Goal: Information Seeking & Learning: Check status

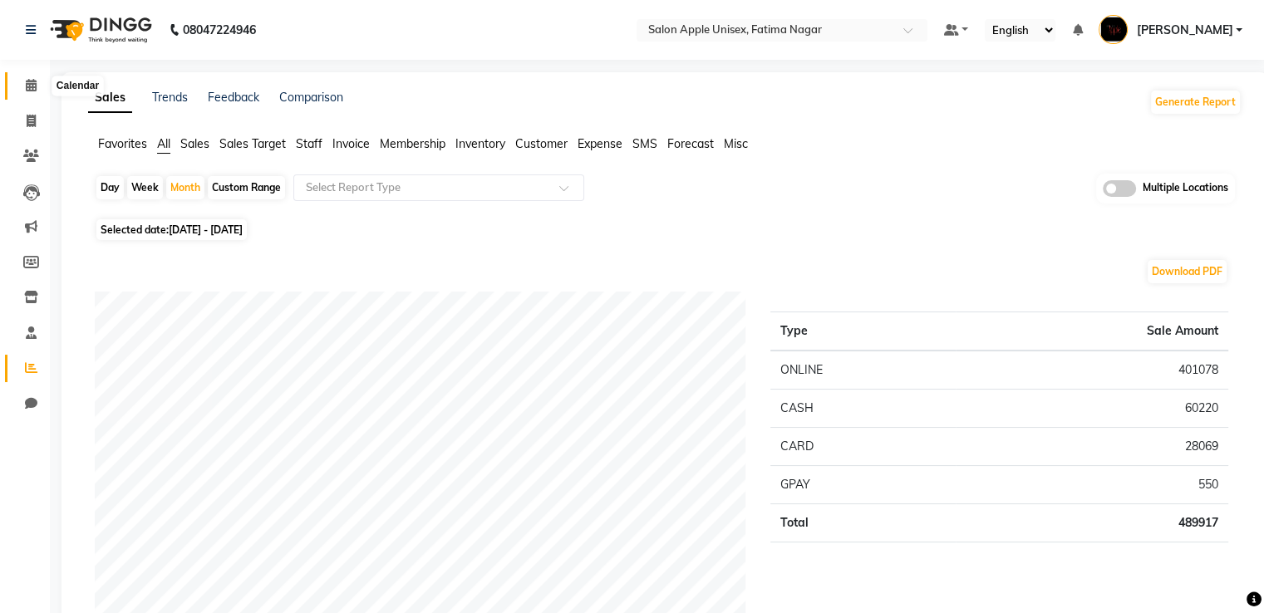
click at [23, 87] on span at bounding box center [31, 85] width 29 height 19
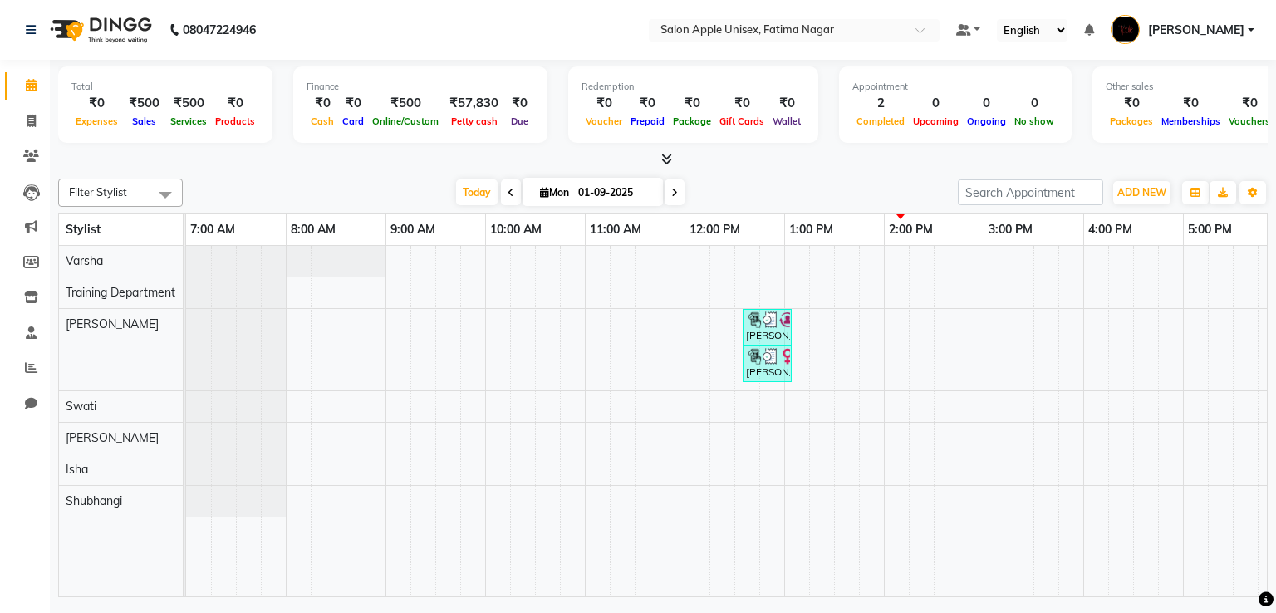
click at [666, 159] on icon at bounding box center [666, 159] width 11 height 12
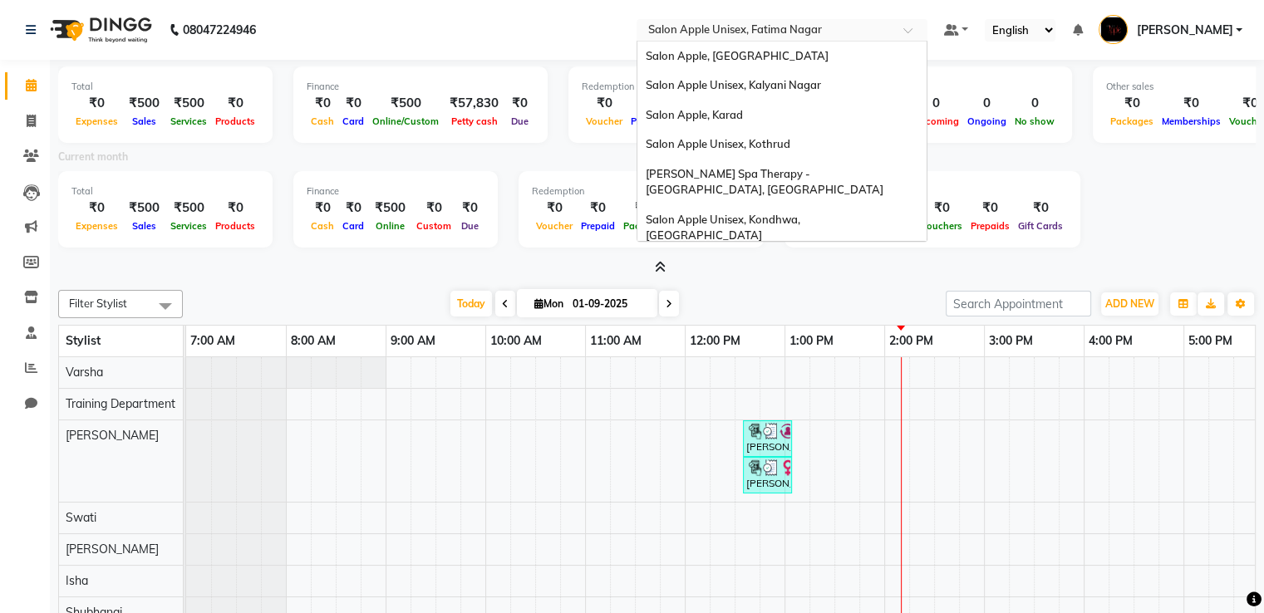
click at [803, 36] on input "text" at bounding box center [765, 31] width 241 height 17
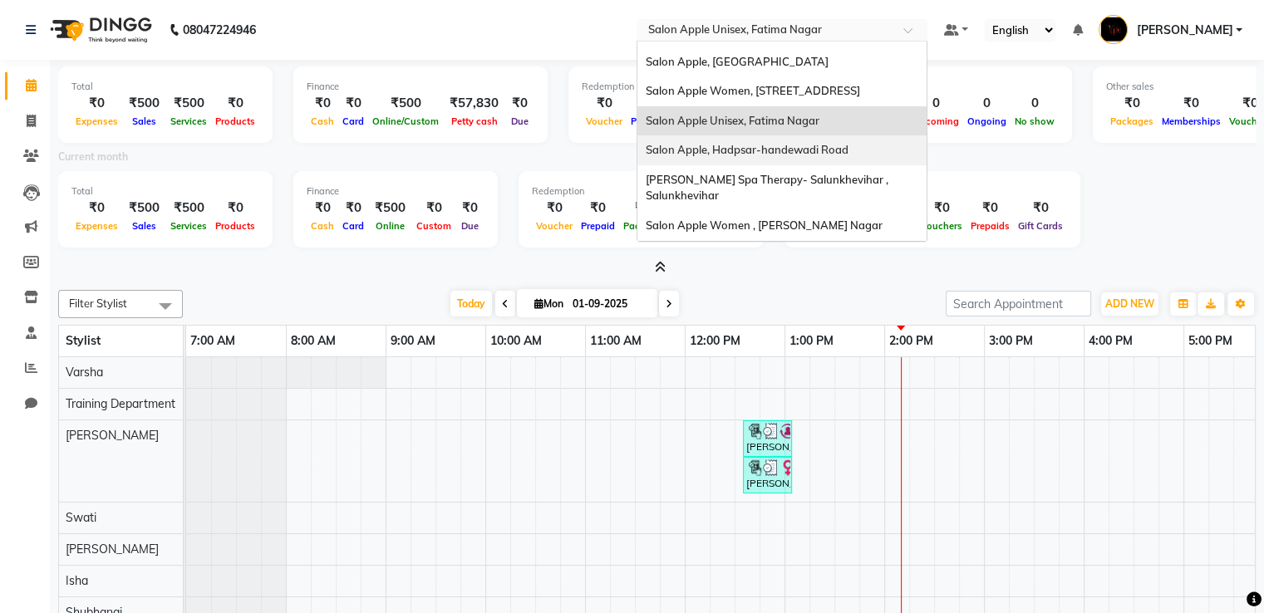
click at [808, 135] on div "Salon Apple, Hadpsar-handewadi Road" at bounding box center [781, 150] width 289 height 30
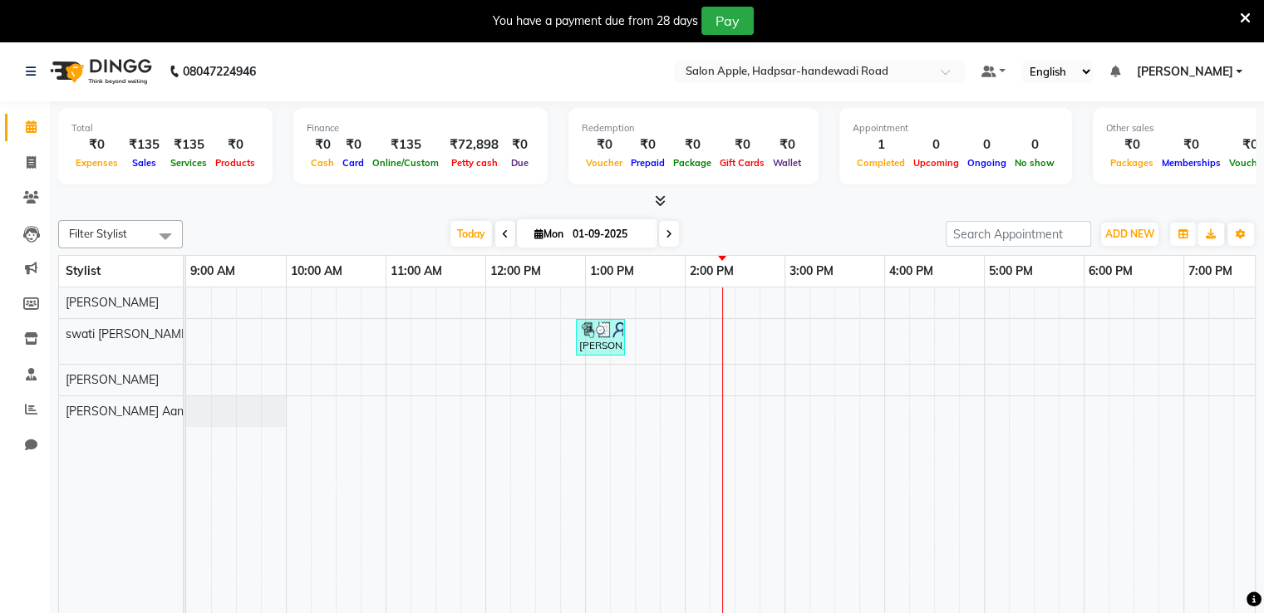
click at [659, 204] on icon at bounding box center [660, 200] width 11 height 12
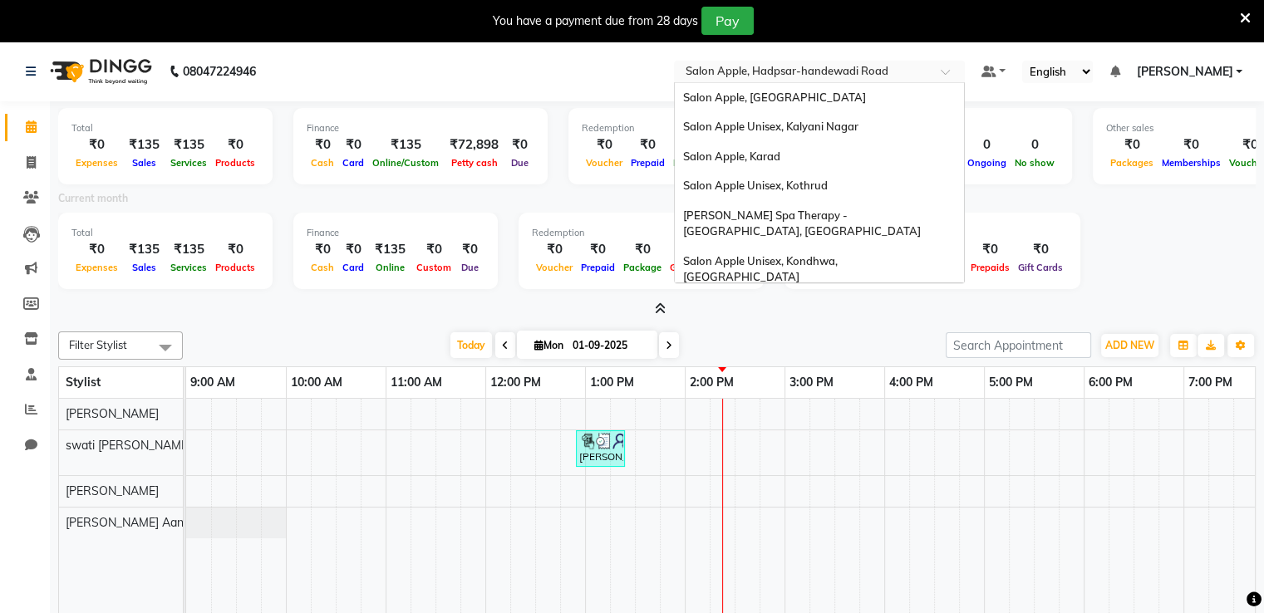
click at [834, 62] on div "Select Location × Salon Apple, Hadpsar-handewadi Road" at bounding box center [819, 72] width 291 height 22
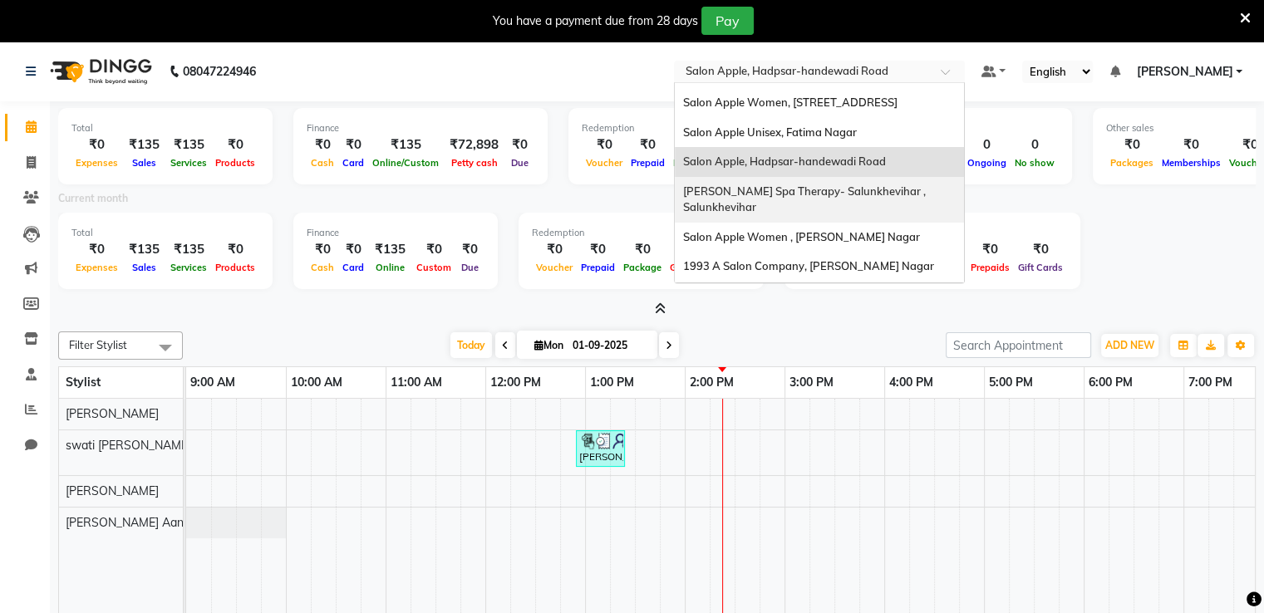
click at [844, 177] on div "[PERSON_NAME] Spa Therapy- Salunkhevihar , Salunkhevihar" at bounding box center [819, 200] width 289 height 46
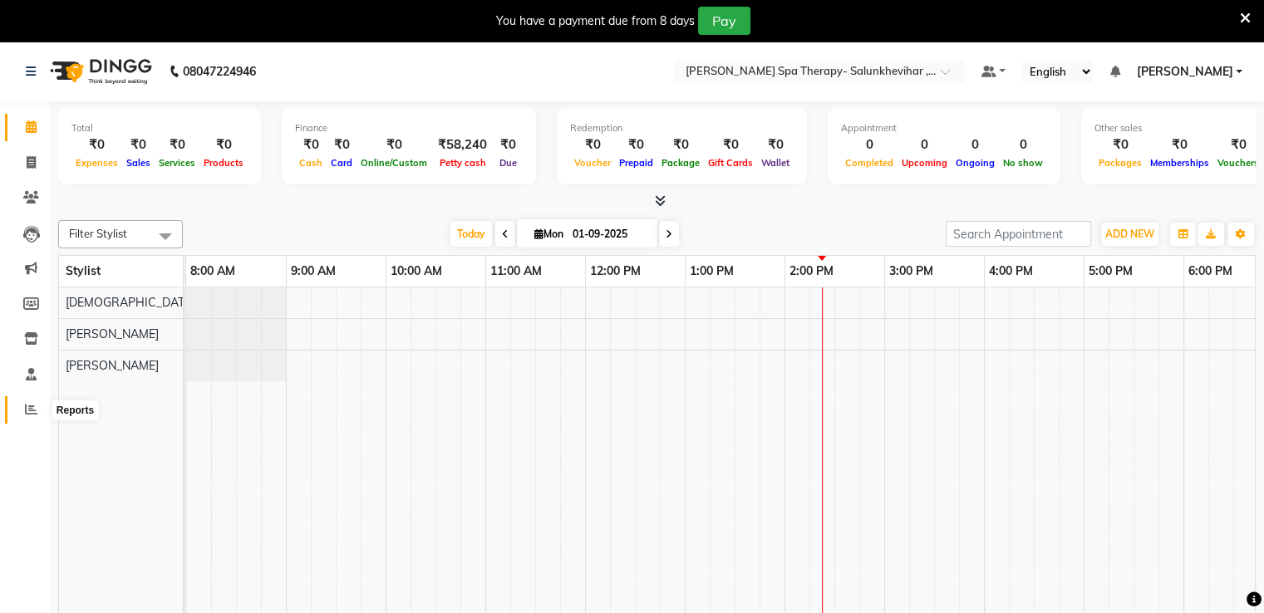
click at [30, 412] on icon at bounding box center [31, 409] width 12 height 12
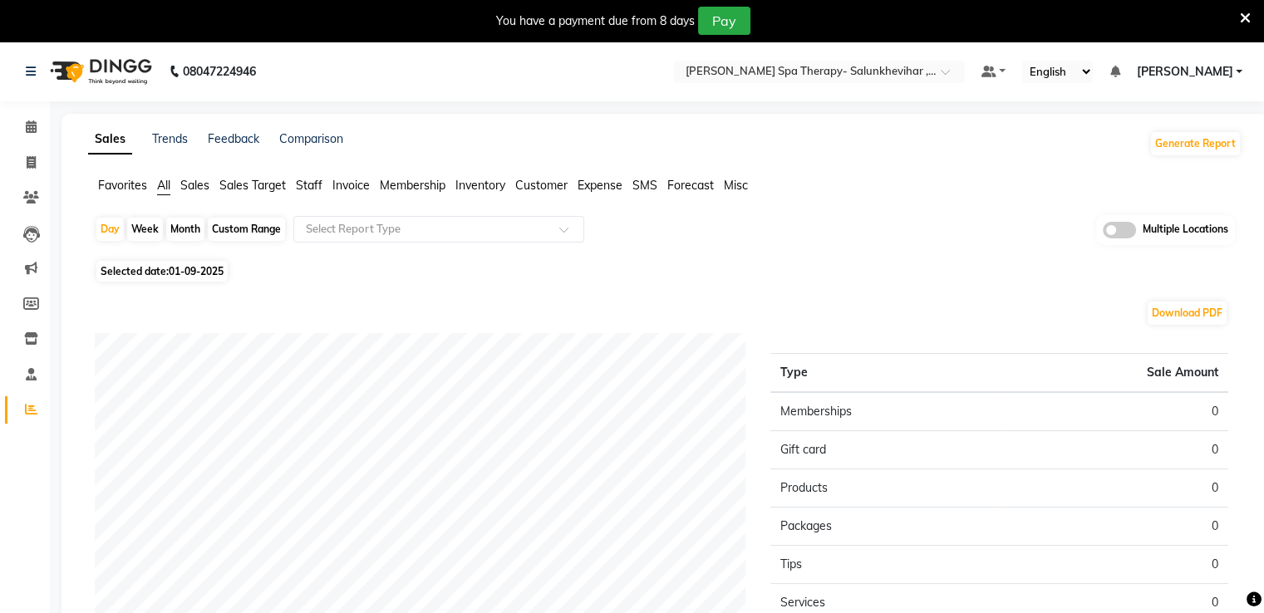
click at [186, 233] on div "Month" at bounding box center [185, 229] width 38 height 23
select select "9"
select select "2025"
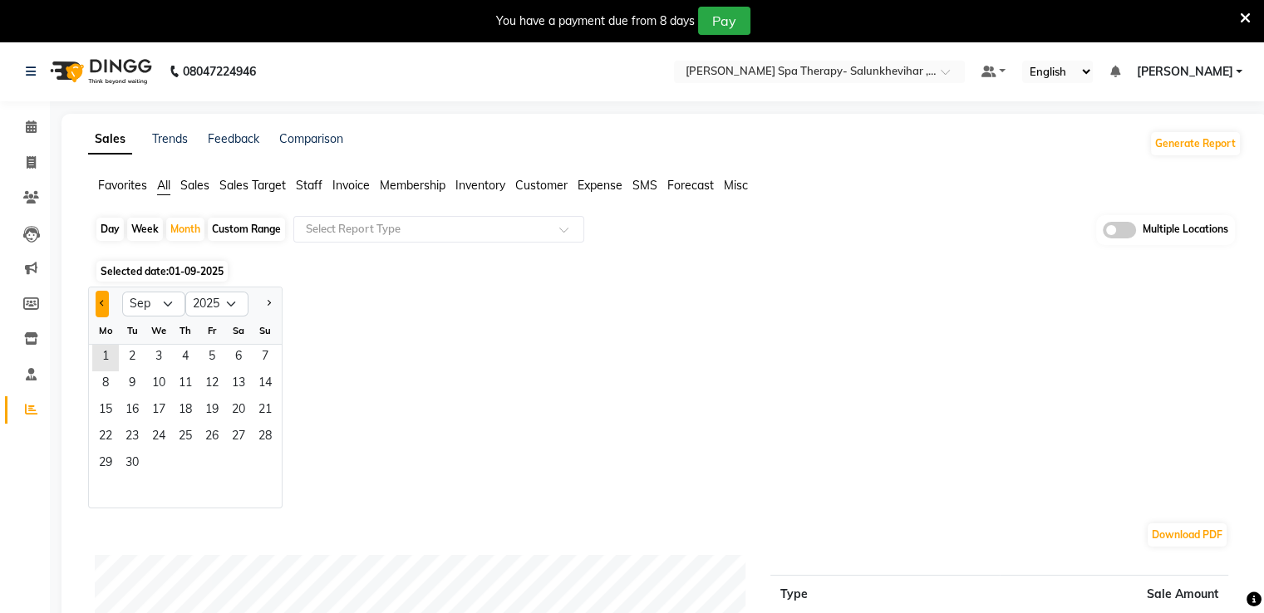
click at [104, 302] on span "Previous month" at bounding box center [103, 303] width 6 height 6
select select "8"
click at [219, 354] on span "1" at bounding box center [212, 358] width 27 height 27
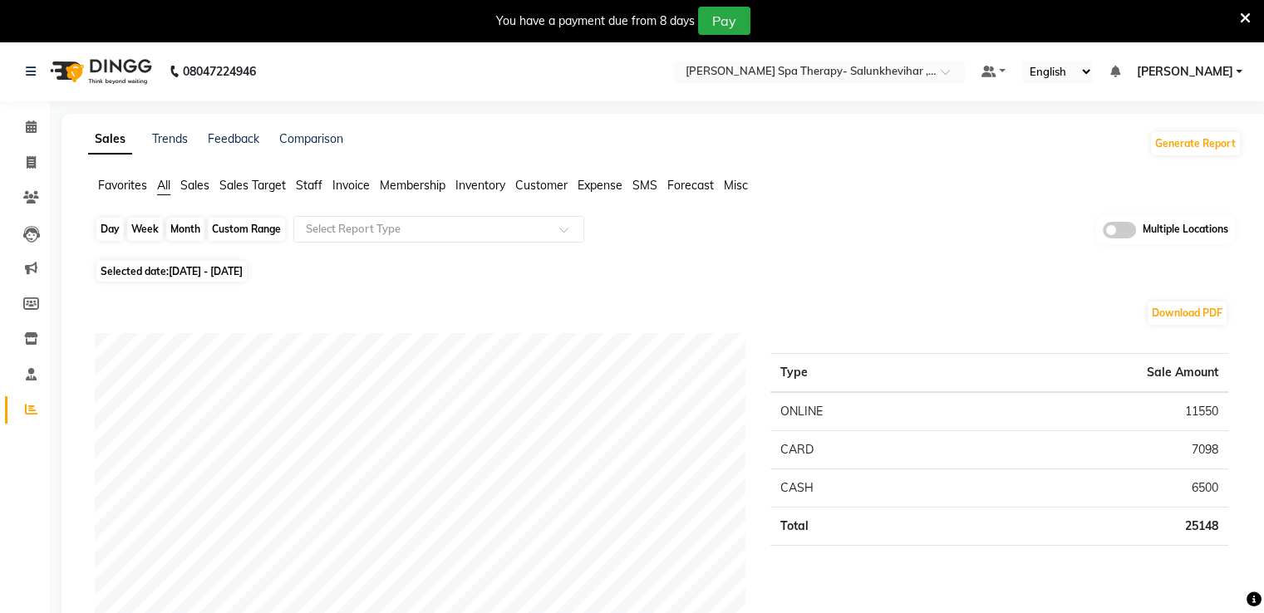
click at [171, 232] on div "Month" at bounding box center [185, 229] width 38 height 23
select select "8"
select select "2025"
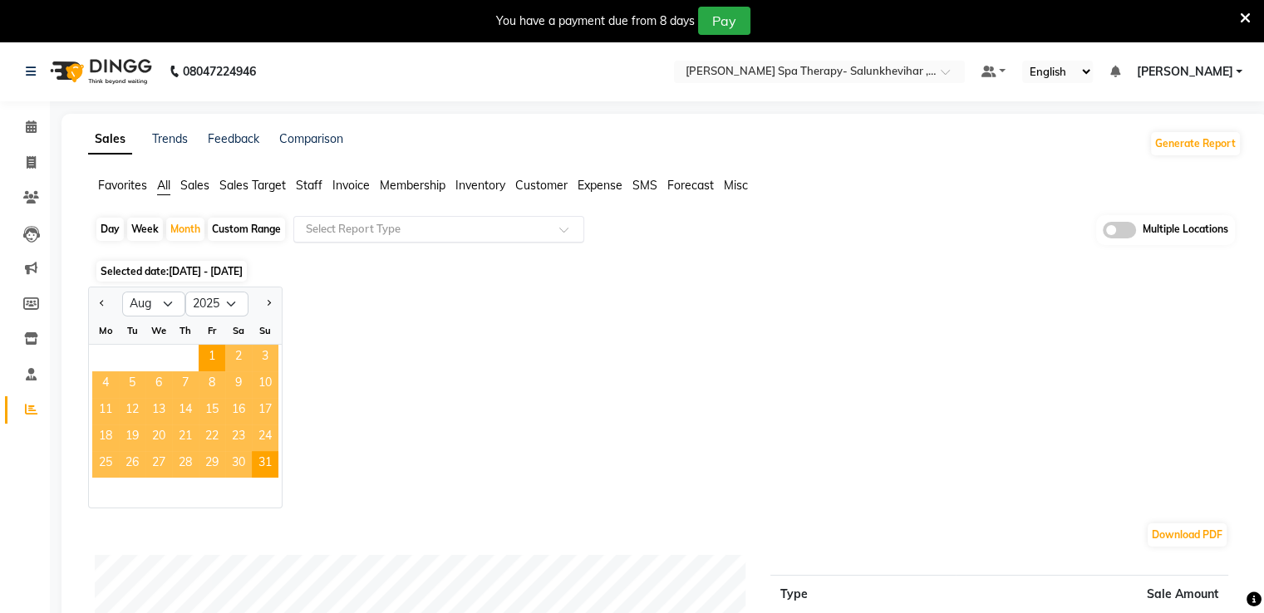
click at [420, 230] on input "text" at bounding box center [421, 229] width 239 height 17
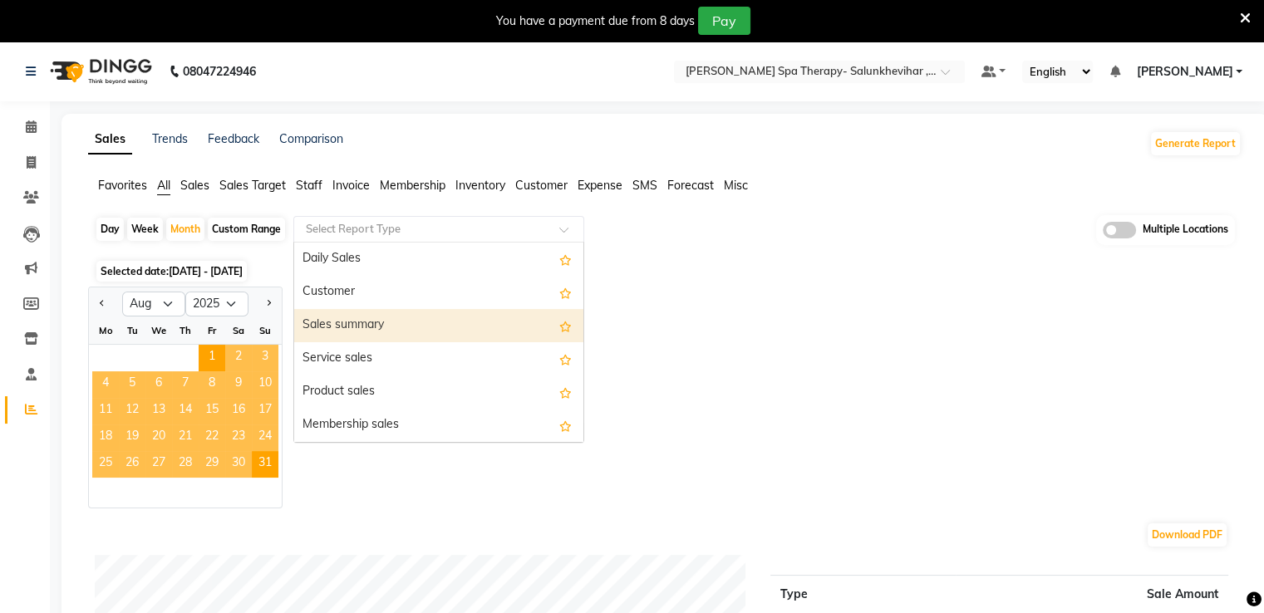
click at [400, 323] on div "Sales summary" at bounding box center [438, 325] width 289 height 33
select select "filtered_report"
select select "csv"
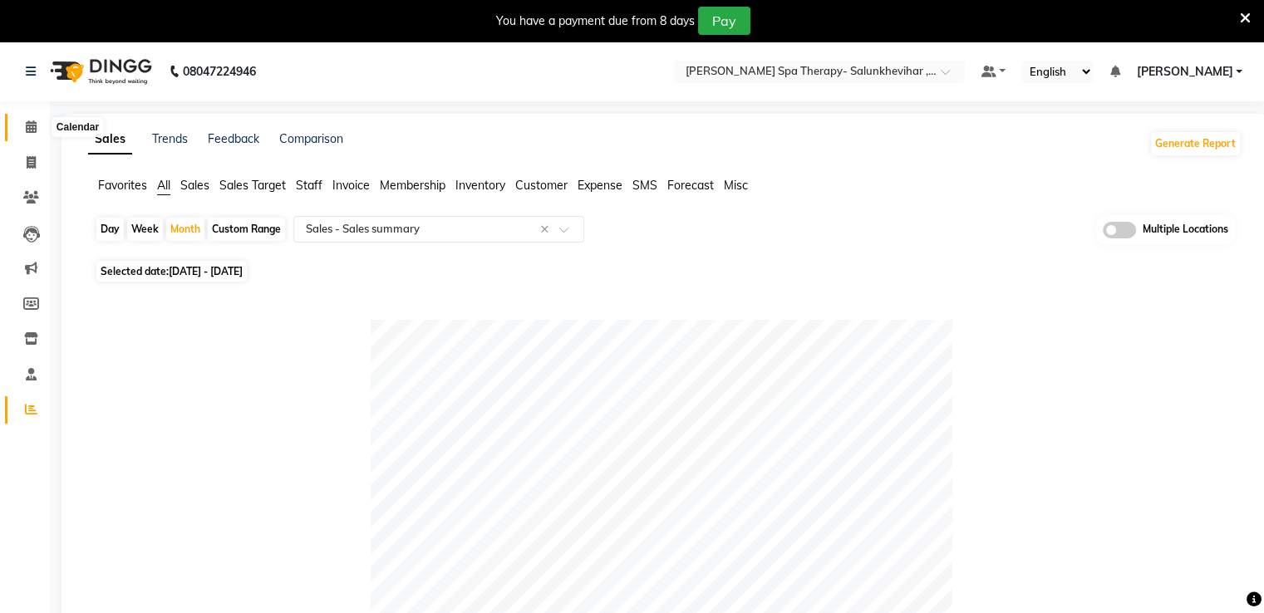
click at [33, 125] on icon at bounding box center [31, 126] width 11 height 12
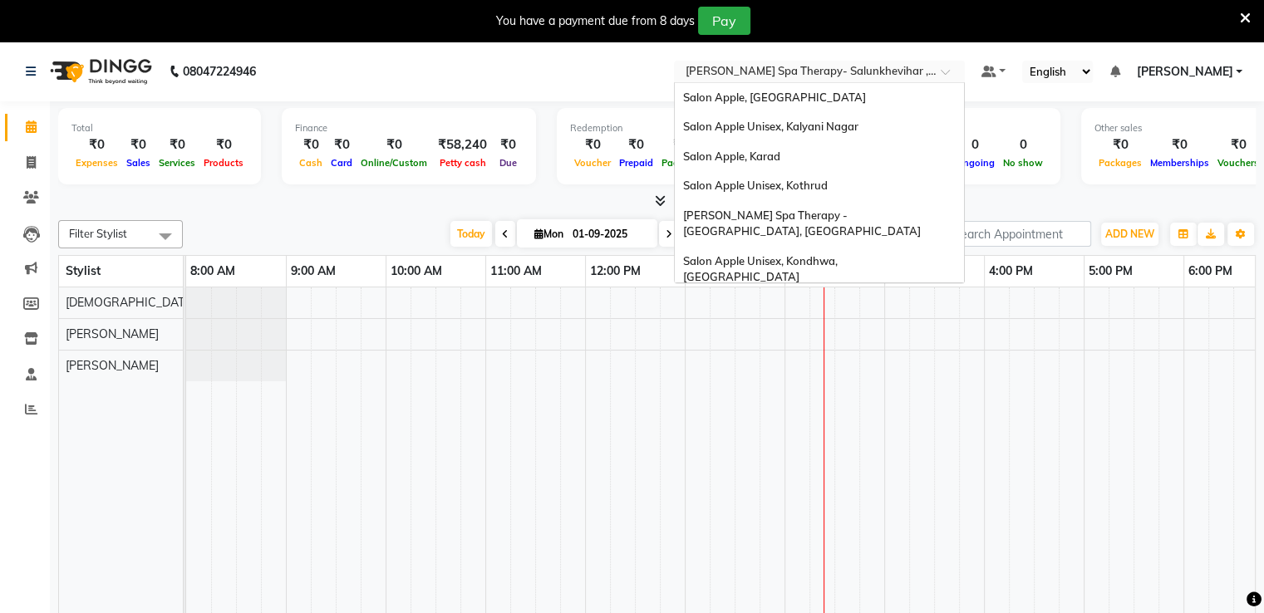
click at [914, 75] on input "text" at bounding box center [802, 73] width 241 height 17
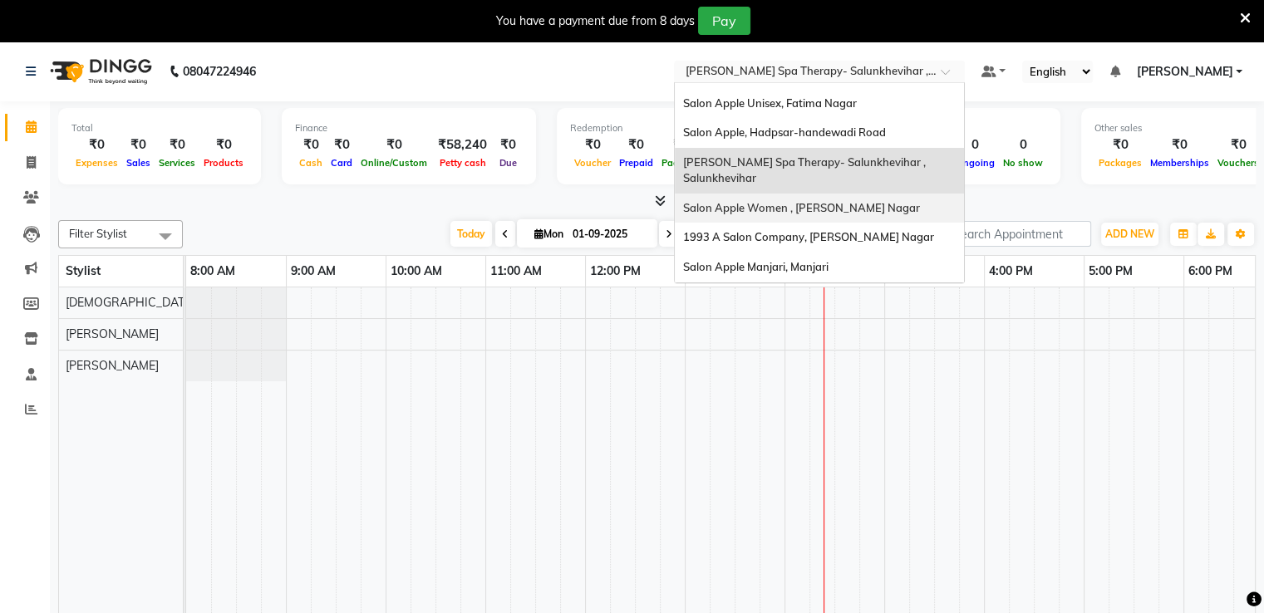
click at [906, 194] on div "Salon Apple Women , [PERSON_NAME] Nagar" at bounding box center [819, 209] width 289 height 30
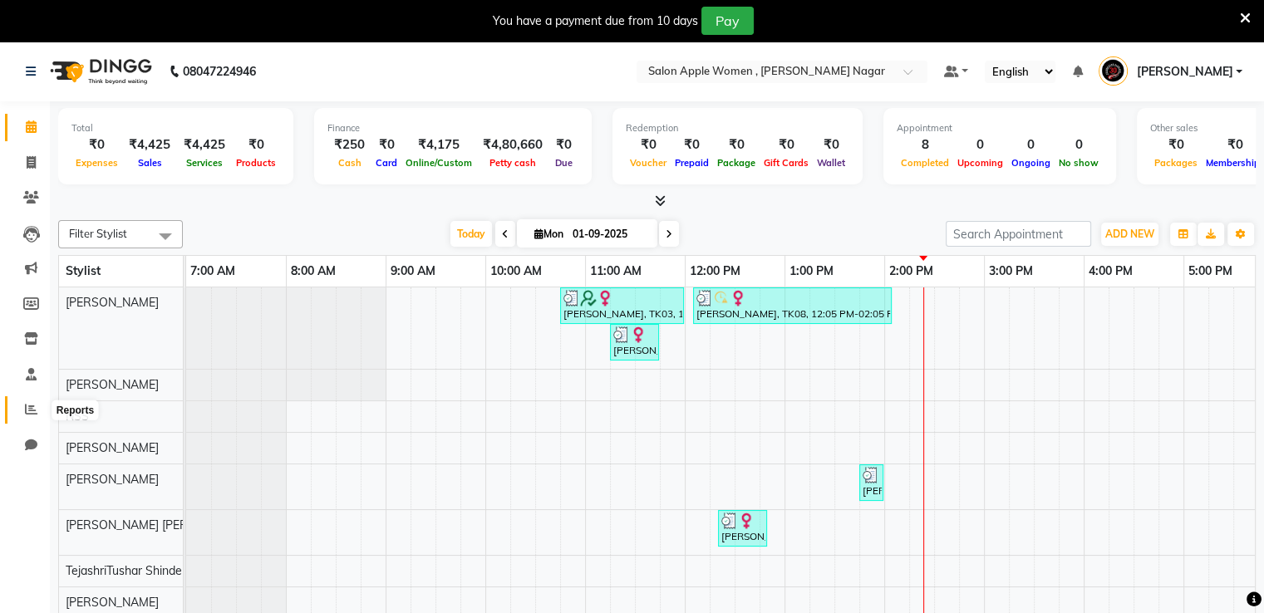
click at [30, 415] on icon at bounding box center [31, 409] width 12 height 12
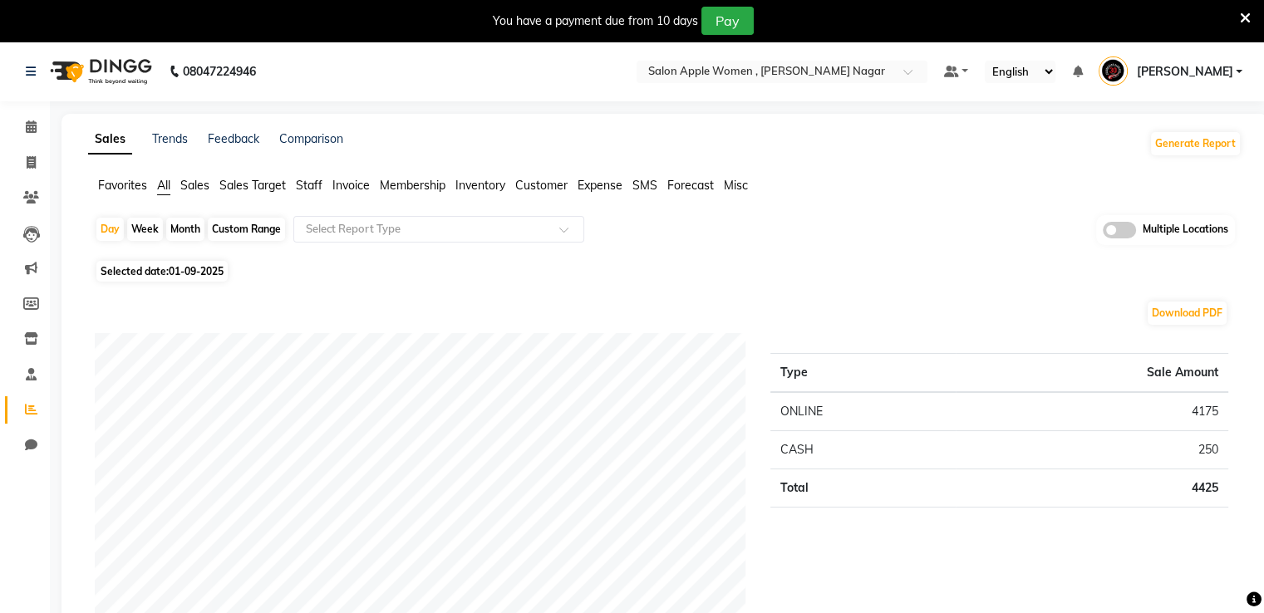
click at [196, 227] on div "Month" at bounding box center [185, 229] width 38 height 23
select select "9"
select select "2025"
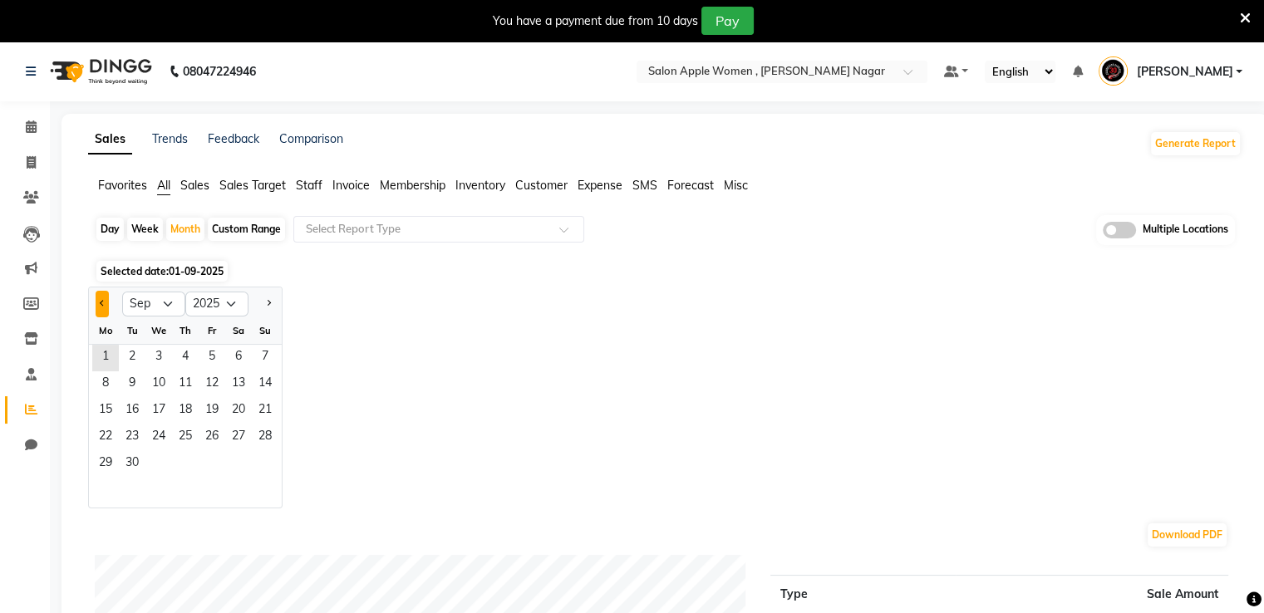
click at [107, 307] on button "Previous month" at bounding box center [102, 304] width 13 height 27
select select "8"
click at [209, 350] on span "1" at bounding box center [212, 358] width 27 height 27
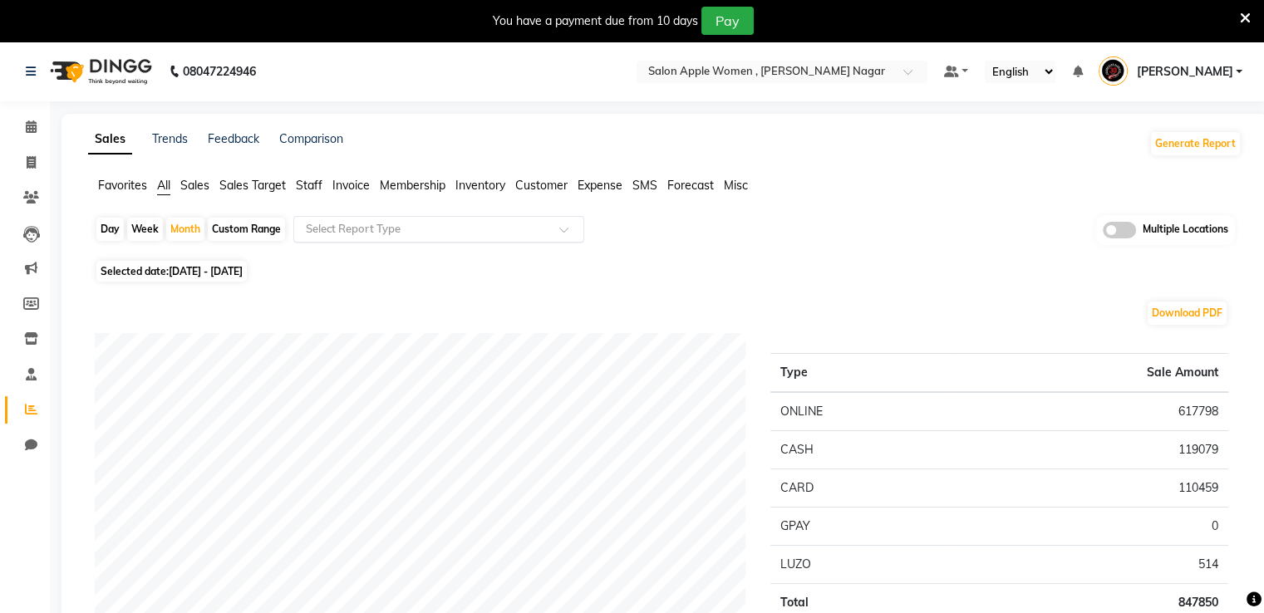
click at [433, 232] on input "text" at bounding box center [421, 229] width 239 height 17
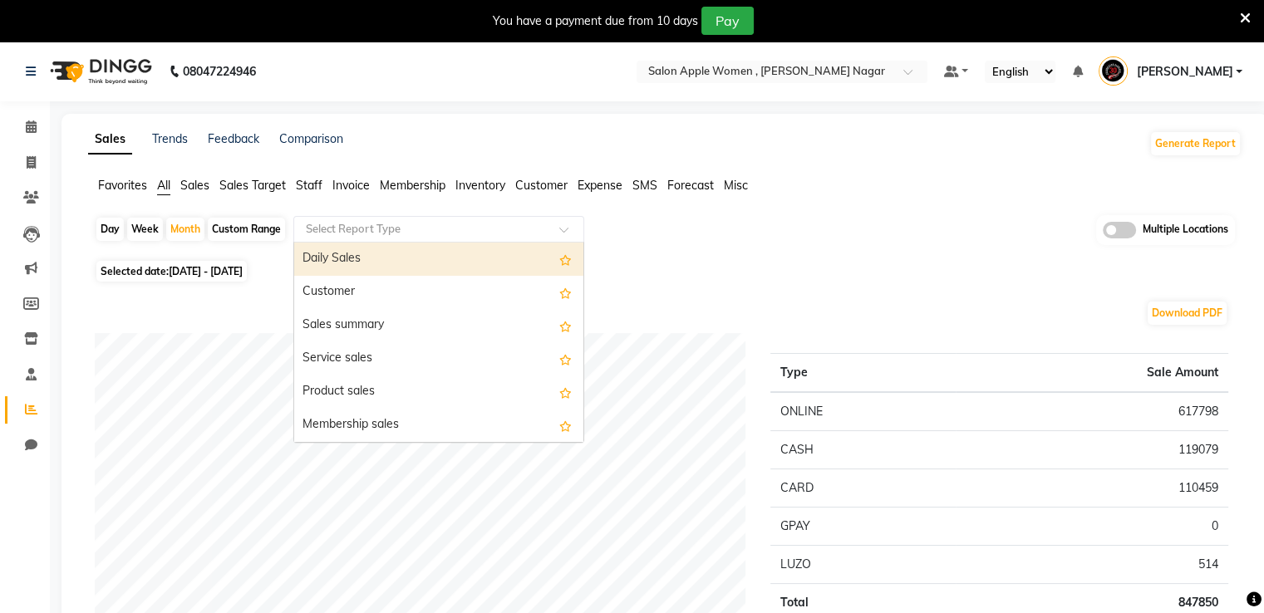
click at [432, 263] on div "Daily Sales" at bounding box center [438, 259] width 289 height 33
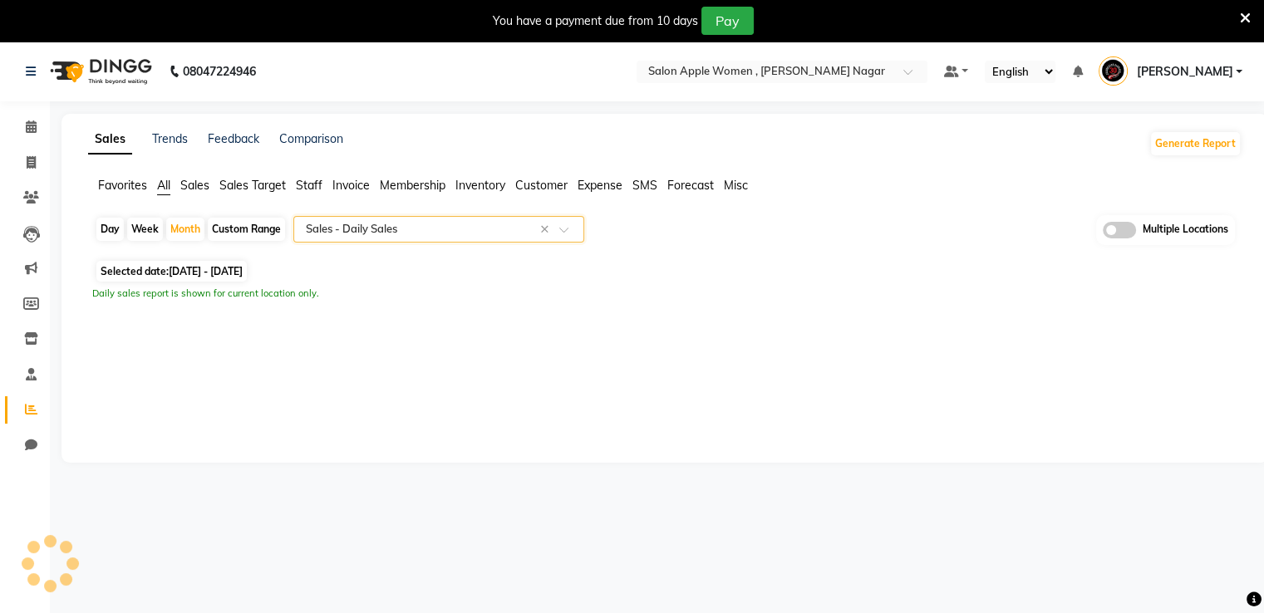
select select "full_report"
select select "csv"
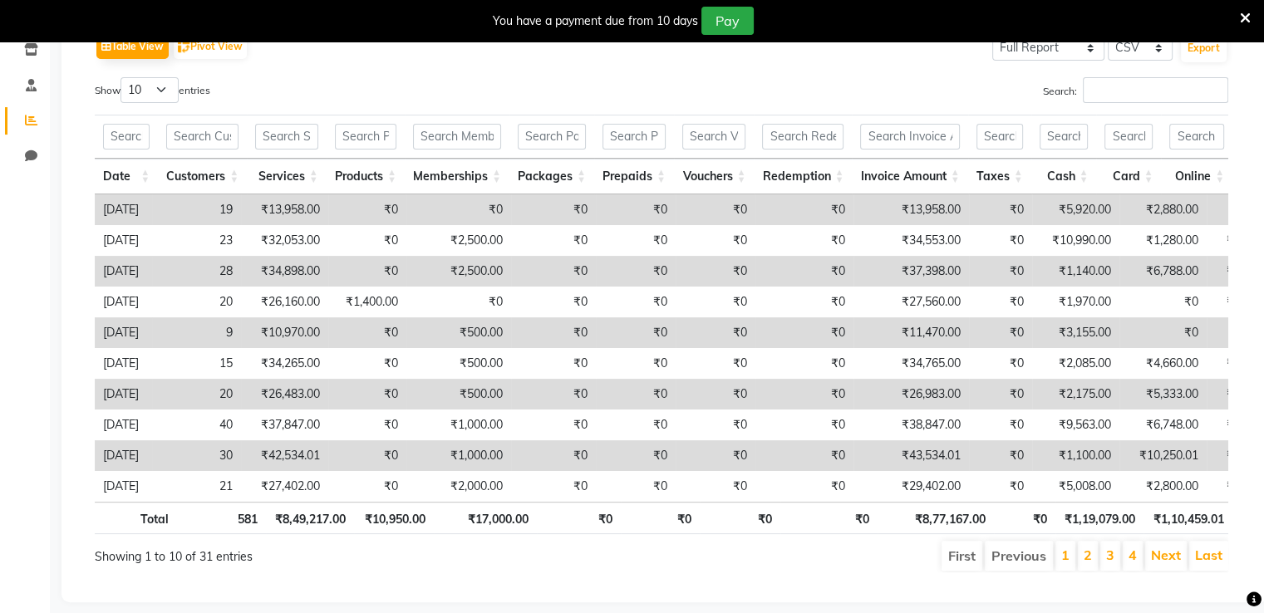
scroll to position [326, 0]
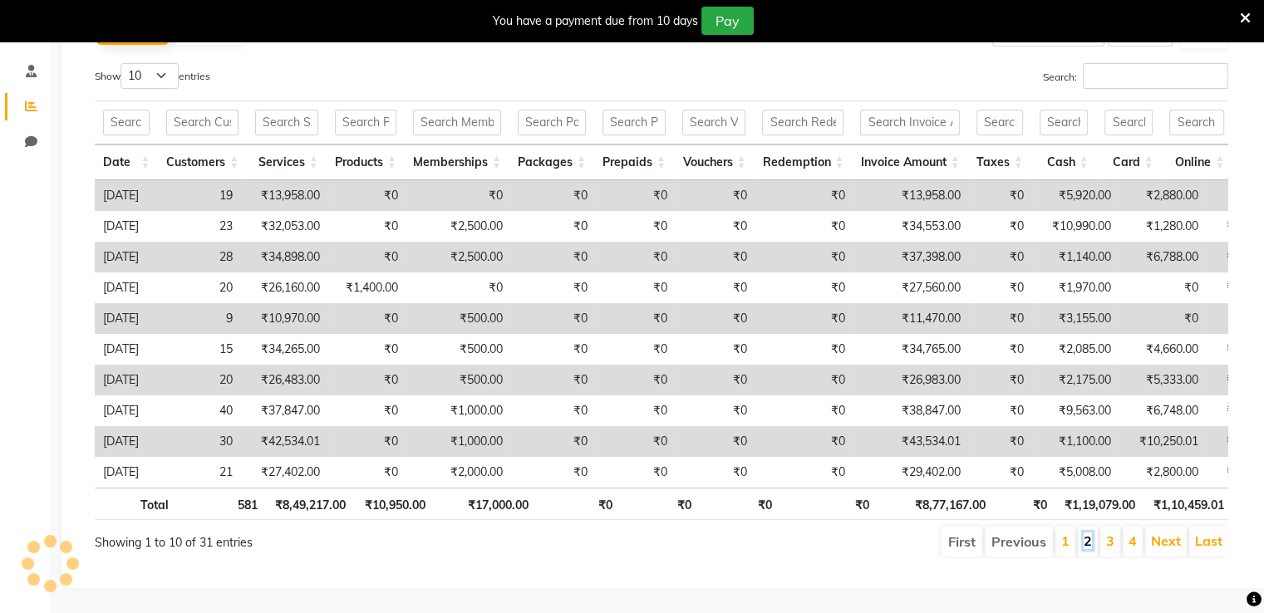
click at [1090, 533] on link "2" at bounding box center [1087, 541] width 8 height 17
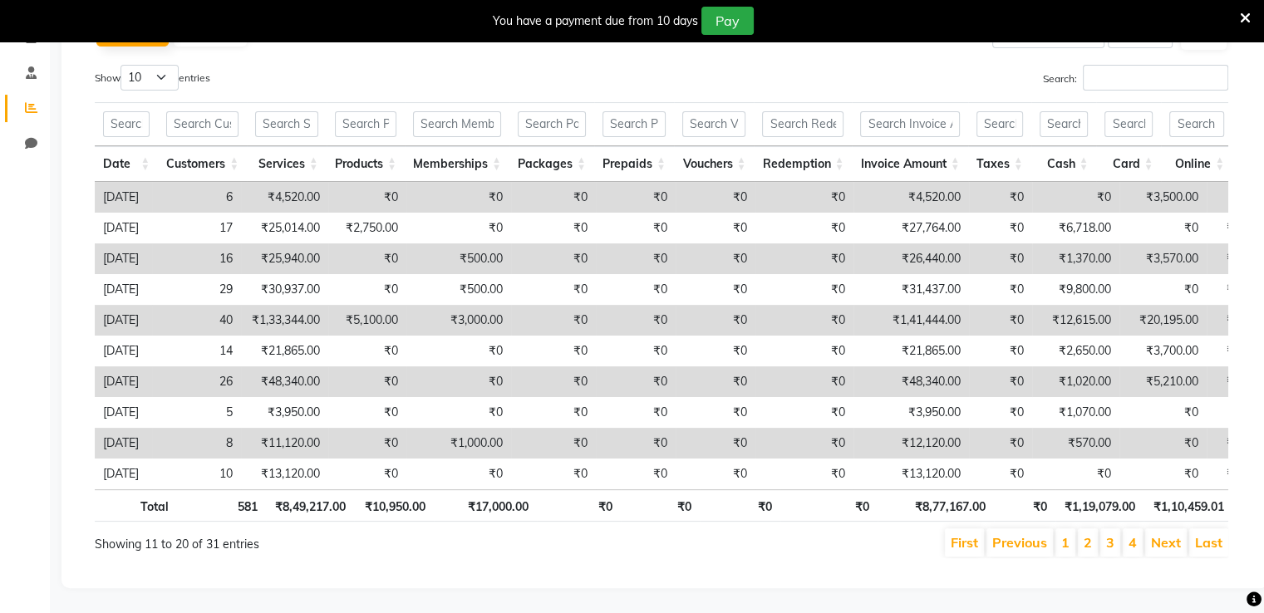
scroll to position [325, 0]
click at [1117, 528] on li "3" at bounding box center [1110, 542] width 20 height 28
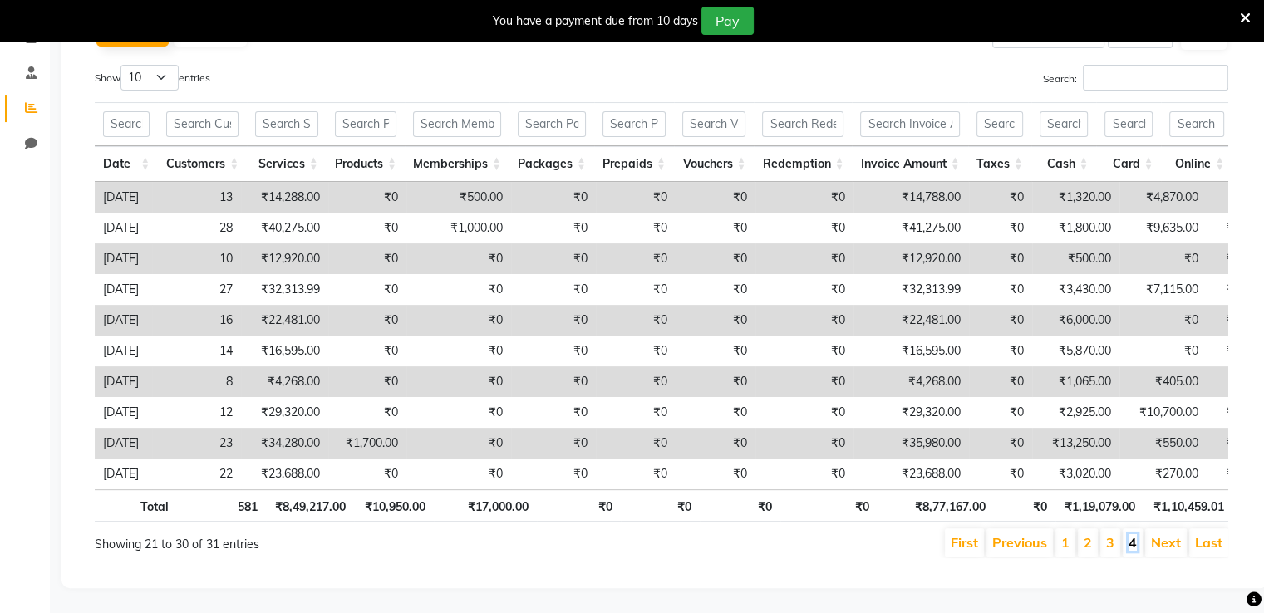
click at [1129, 534] on link "4" at bounding box center [1132, 542] width 8 height 17
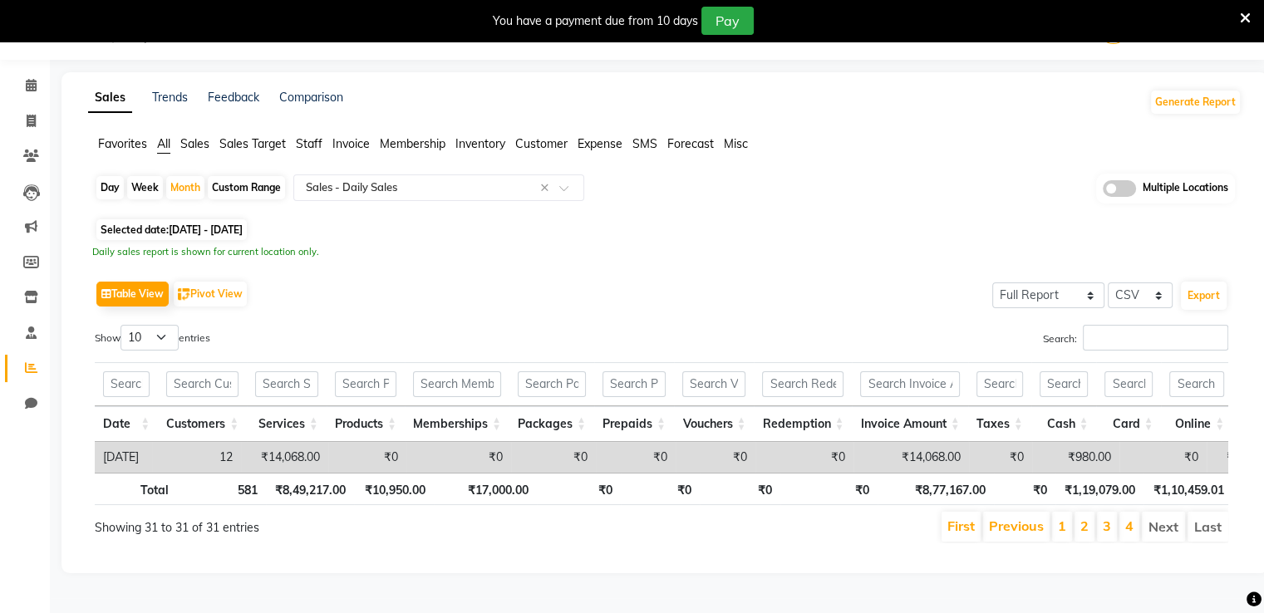
scroll to position [50, 0]
click at [1241, 13] on icon at bounding box center [1245, 18] width 11 height 15
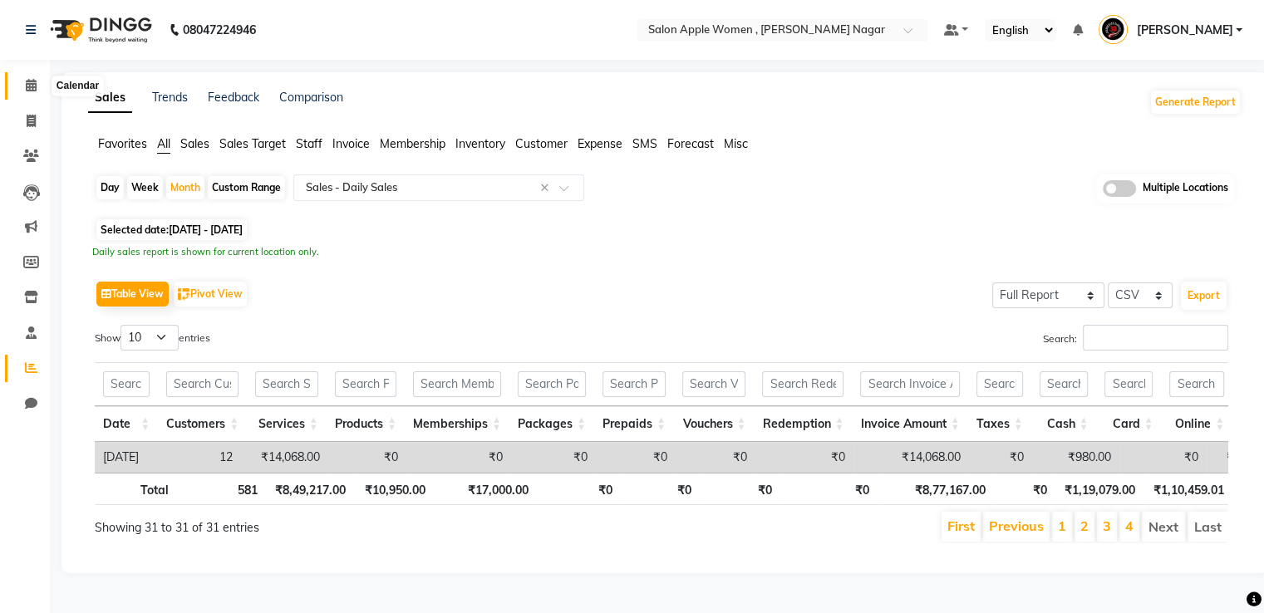
click at [29, 79] on icon at bounding box center [31, 85] width 11 height 12
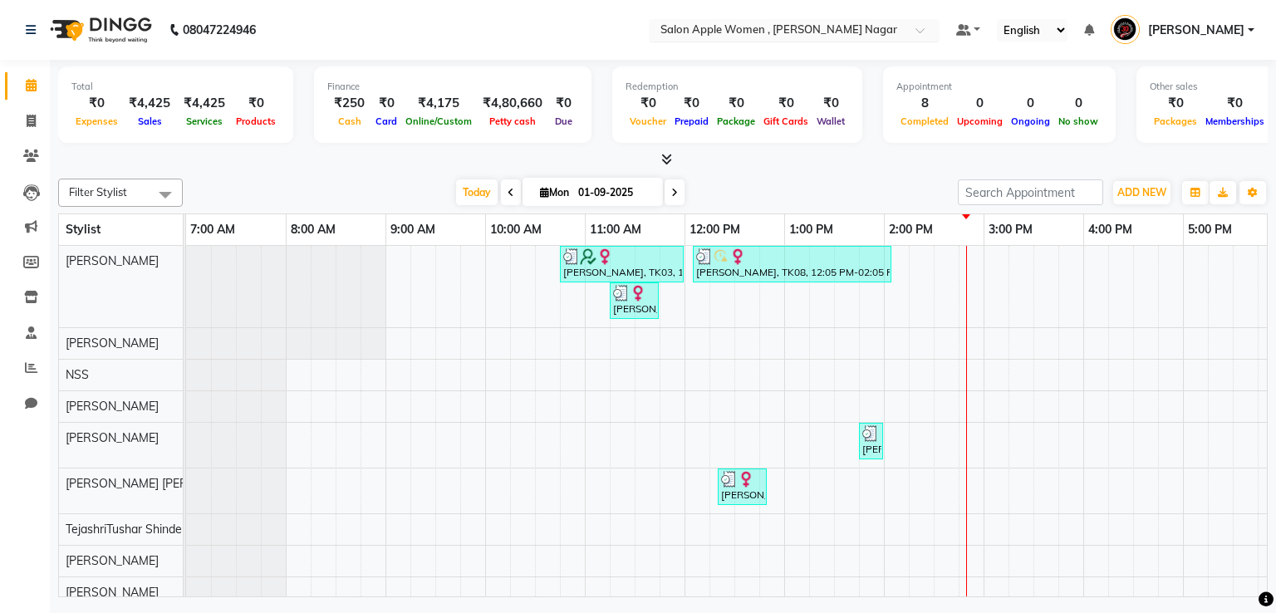
click at [808, 24] on input "text" at bounding box center [777, 31] width 241 height 17
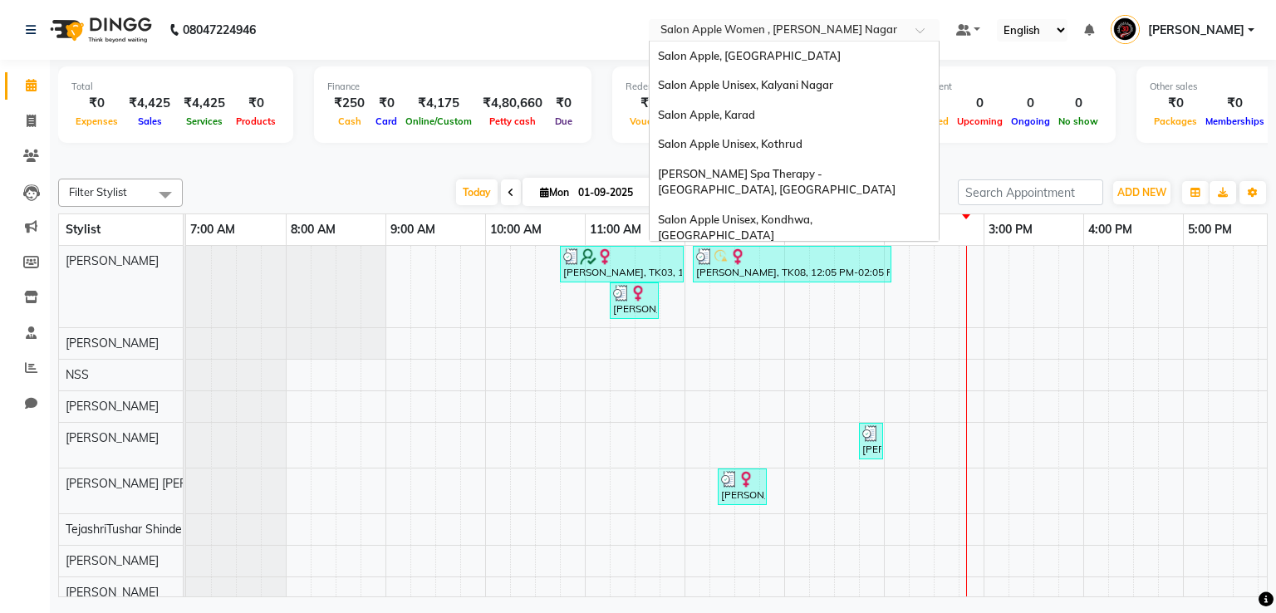
scroll to position [1009, 0]
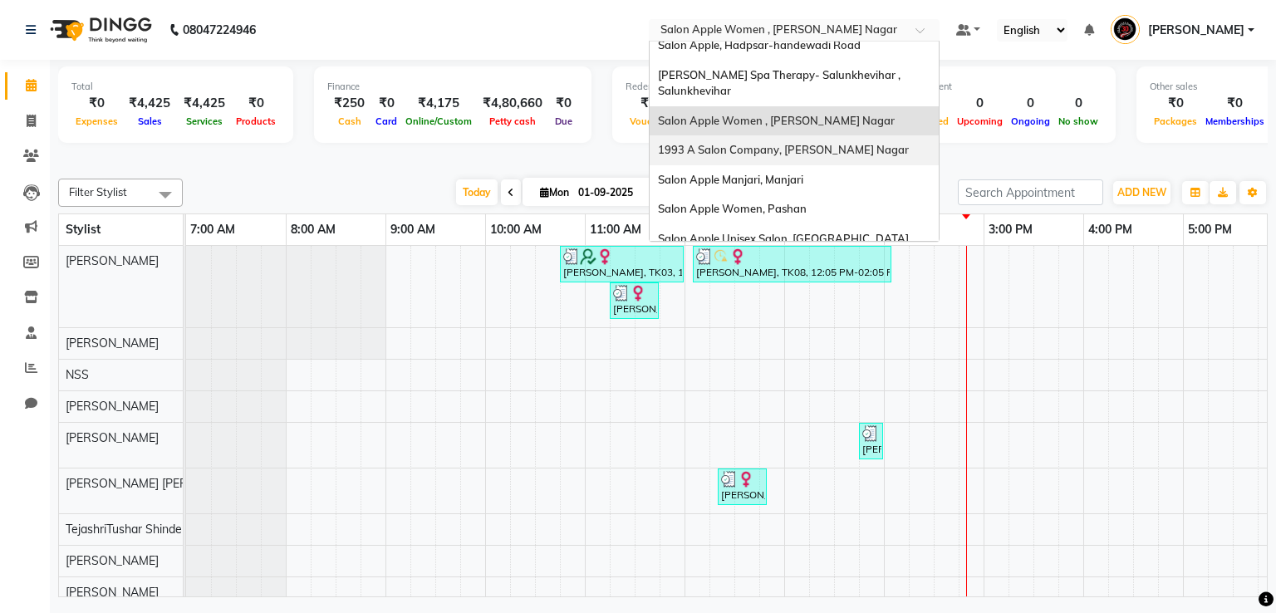
click at [808, 143] on span "1993 A Salon Company, [PERSON_NAME] Nagar" at bounding box center [783, 149] width 251 height 13
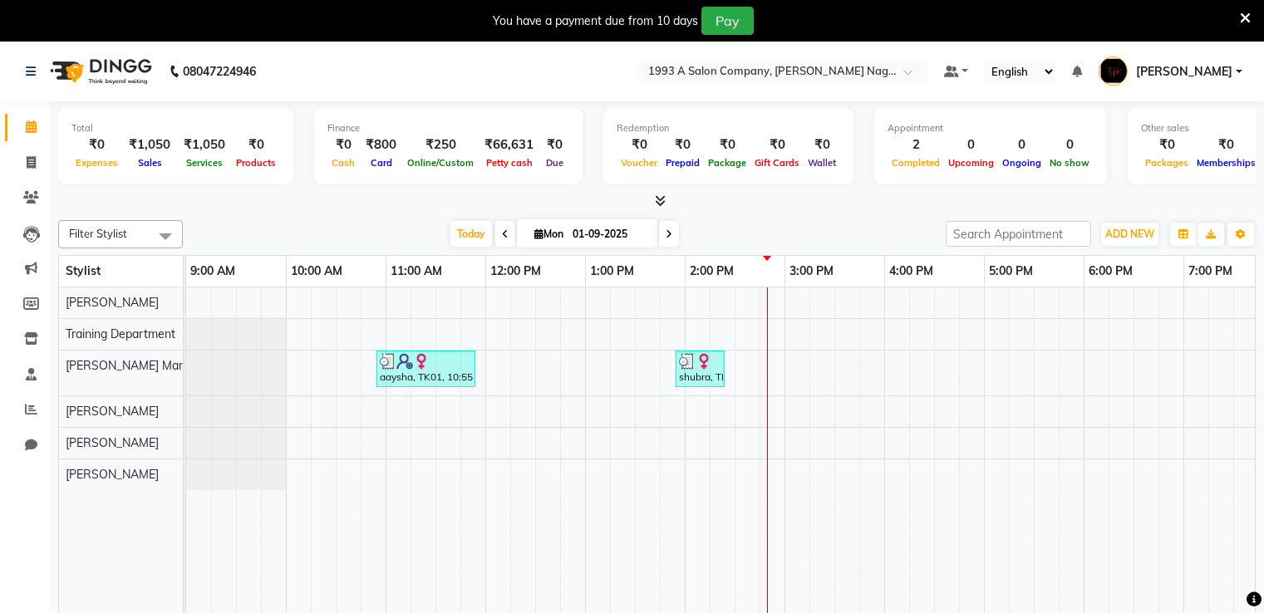
click at [657, 199] on icon at bounding box center [660, 200] width 11 height 12
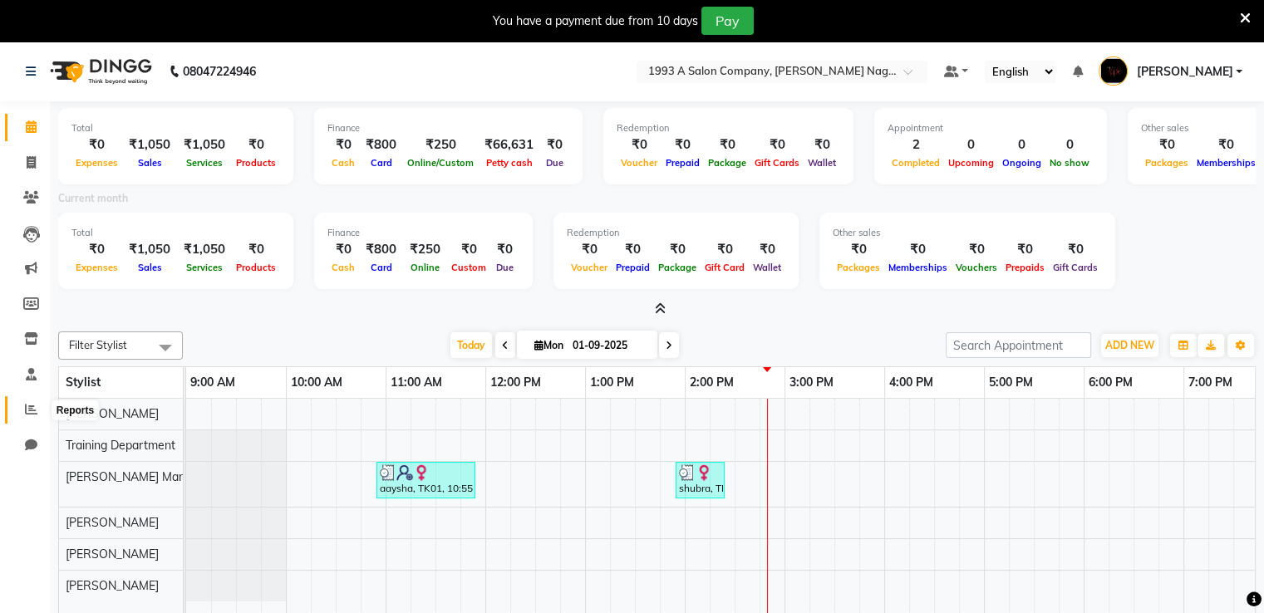
click at [27, 415] on icon at bounding box center [31, 409] width 12 height 12
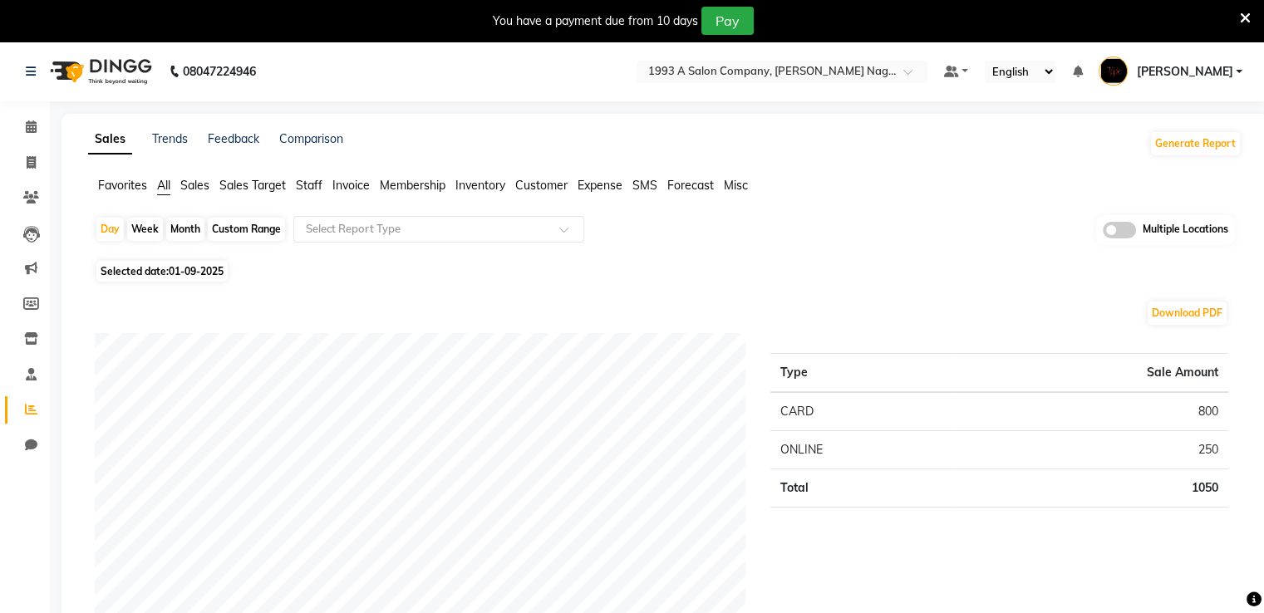
click at [187, 222] on div "Month" at bounding box center [185, 229] width 38 height 23
select select "9"
select select "2025"
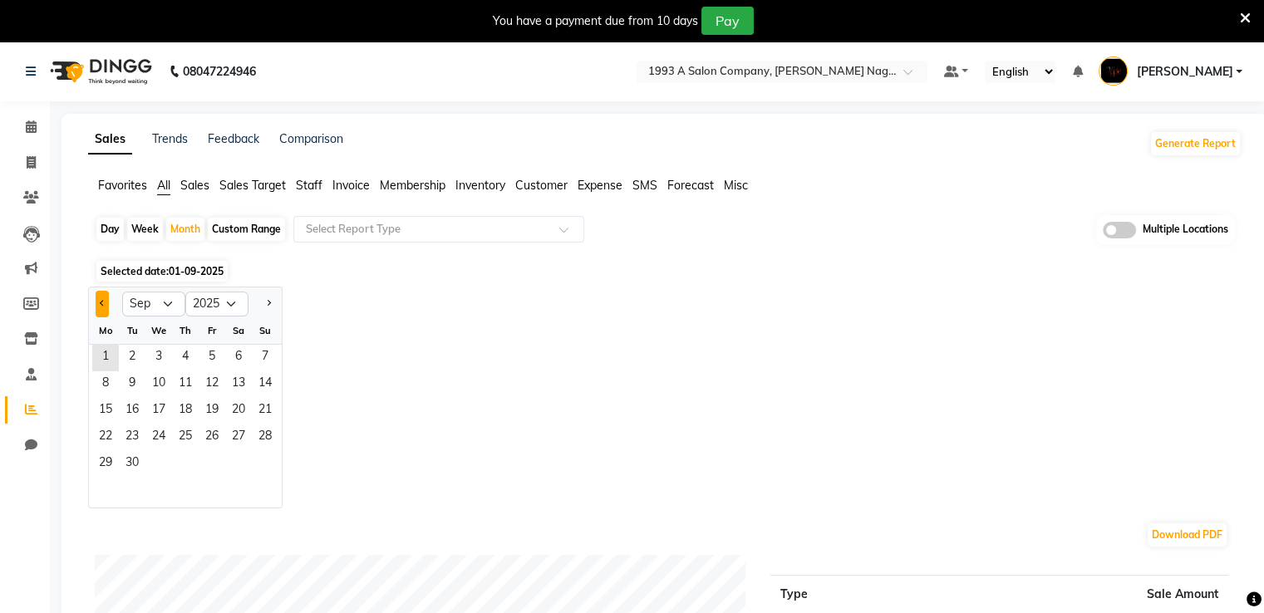
click at [105, 310] on button "Previous month" at bounding box center [102, 304] width 13 height 27
select select "8"
click at [209, 360] on span "1" at bounding box center [212, 358] width 27 height 27
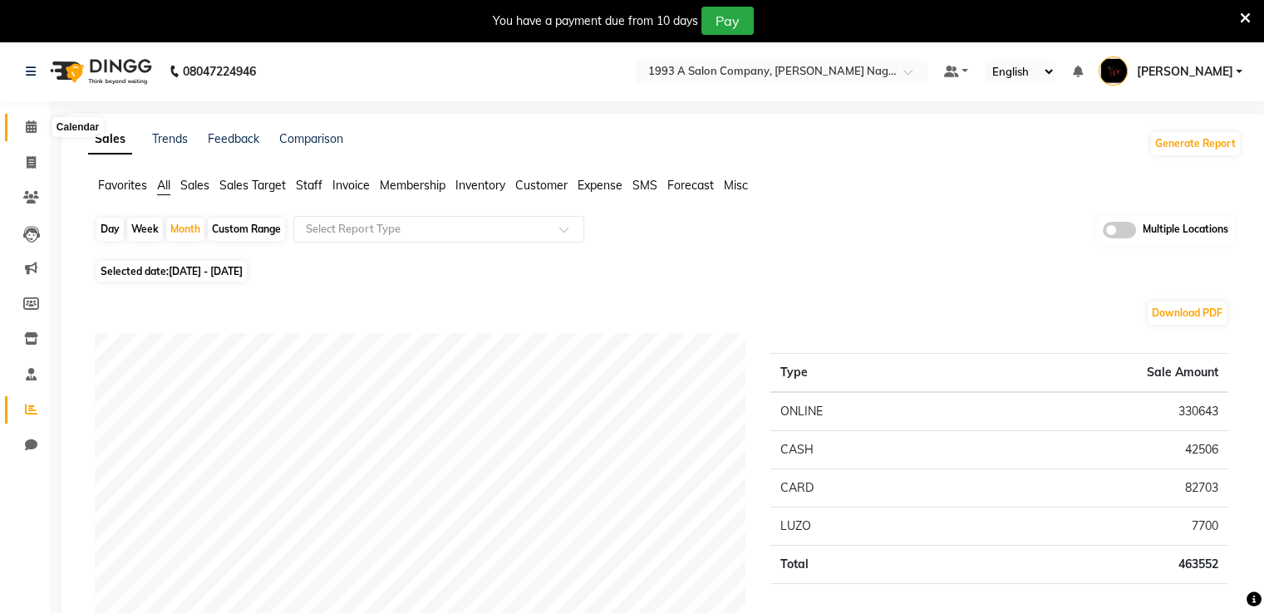
click at [27, 122] on icon at bounding box center [31, 126] width 11 height 12
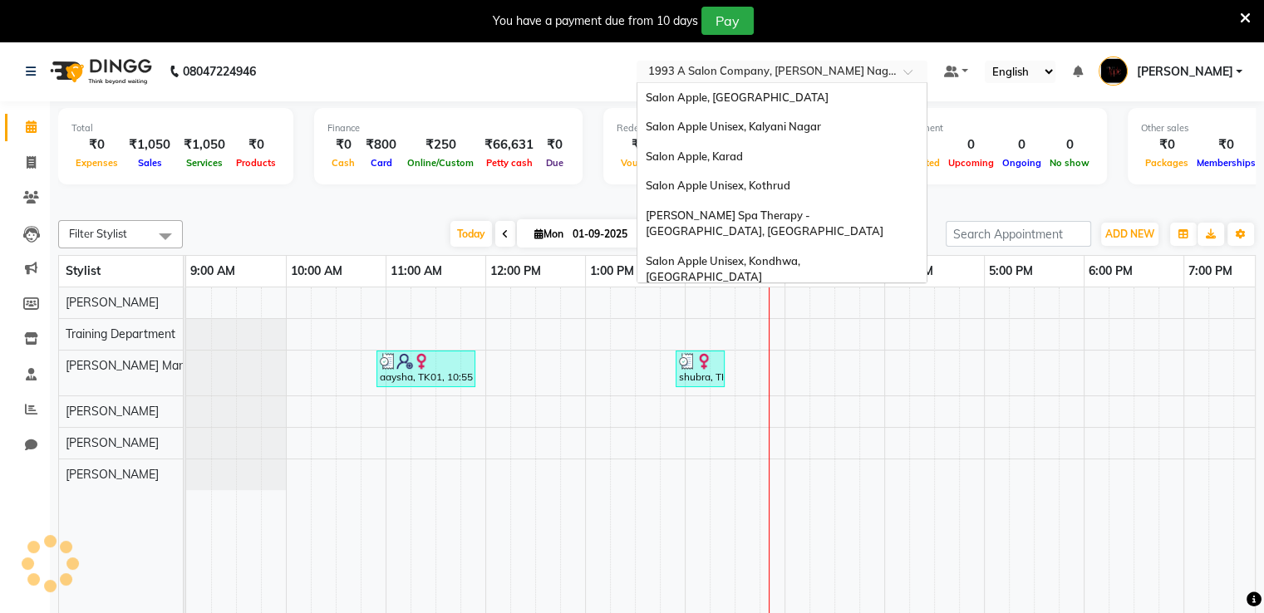
click at [759, 77] on input "text" at bounding box center [765, 73] width 241 height 17
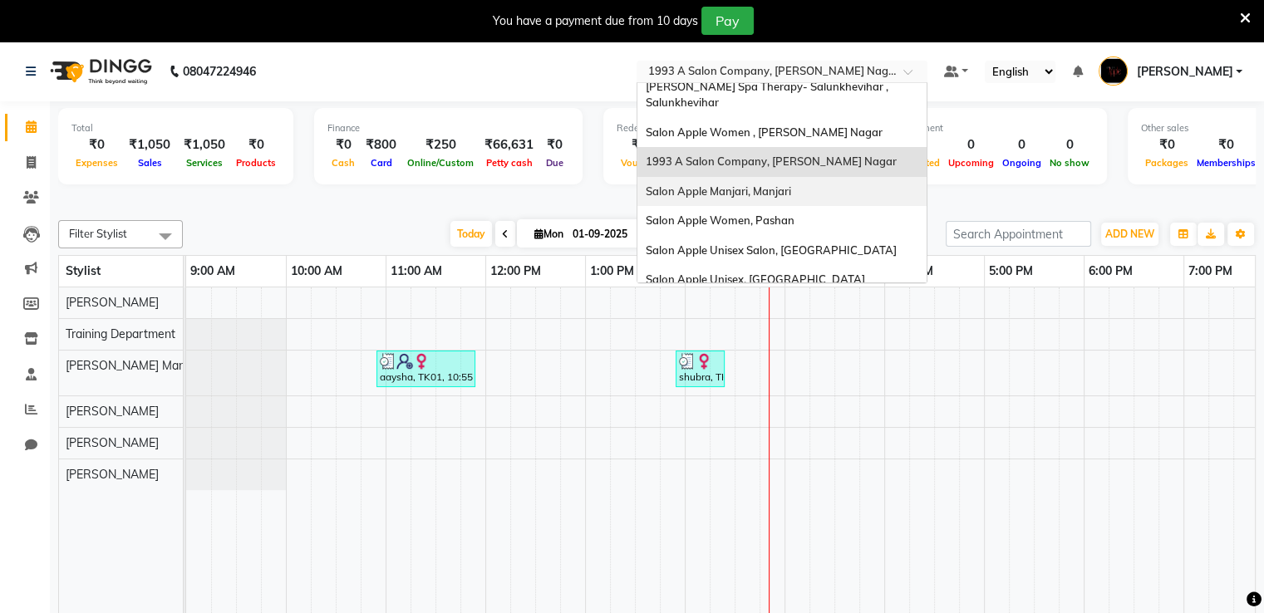
click at [754, 184] on span "Salon Apple Manjari, Manjari" at bounding box center [718, 190] width 145 height 13
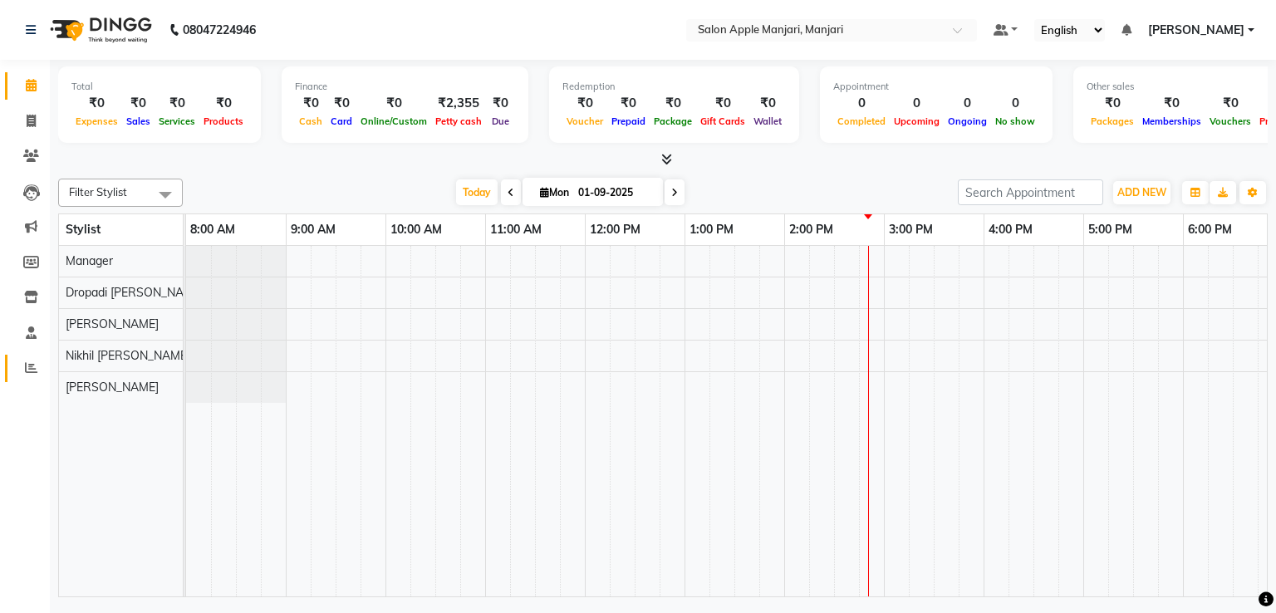
click at [27, 371] on icon at bounding box center [31, 367] width 12 height 12
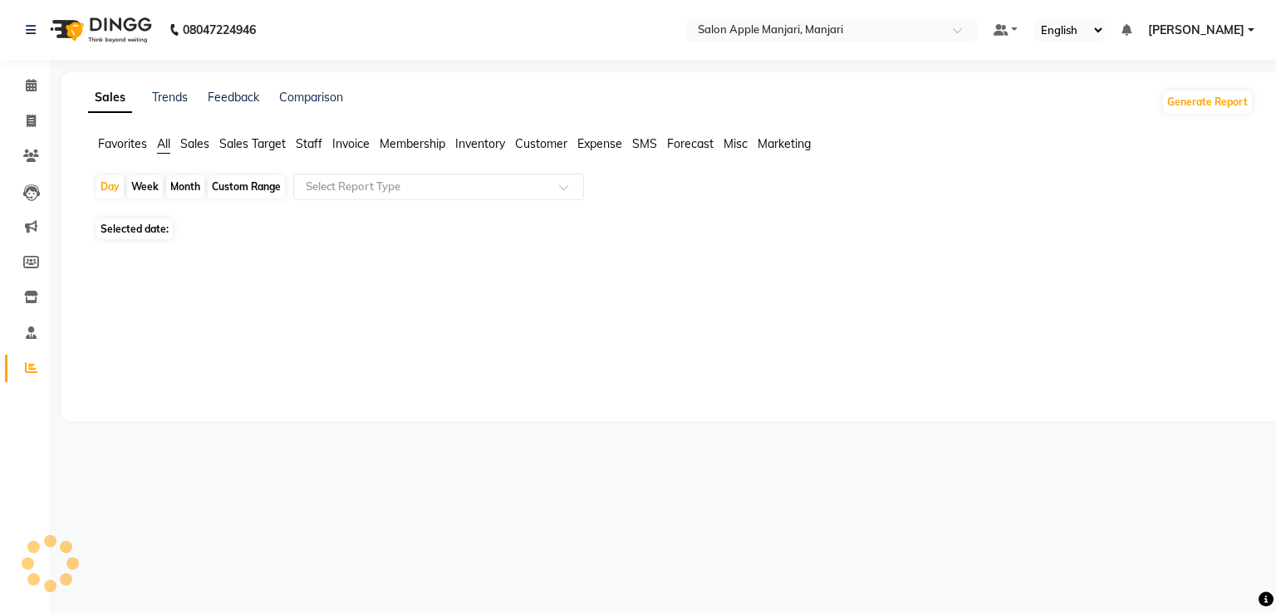
click at [193, 187] on div "Month" at bounding box center [185, 186] width 38 height 23
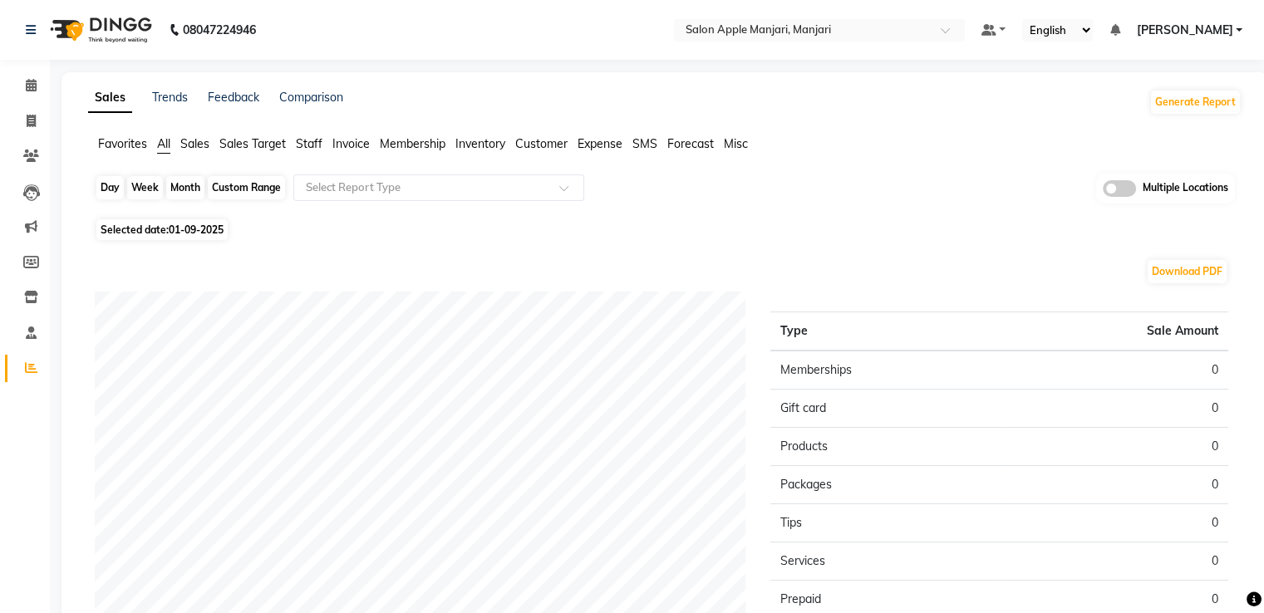
click at [193, 185] on div "Month" at bounding box center [185, 187] width 38 height 23
select select "9"
select select "2025"
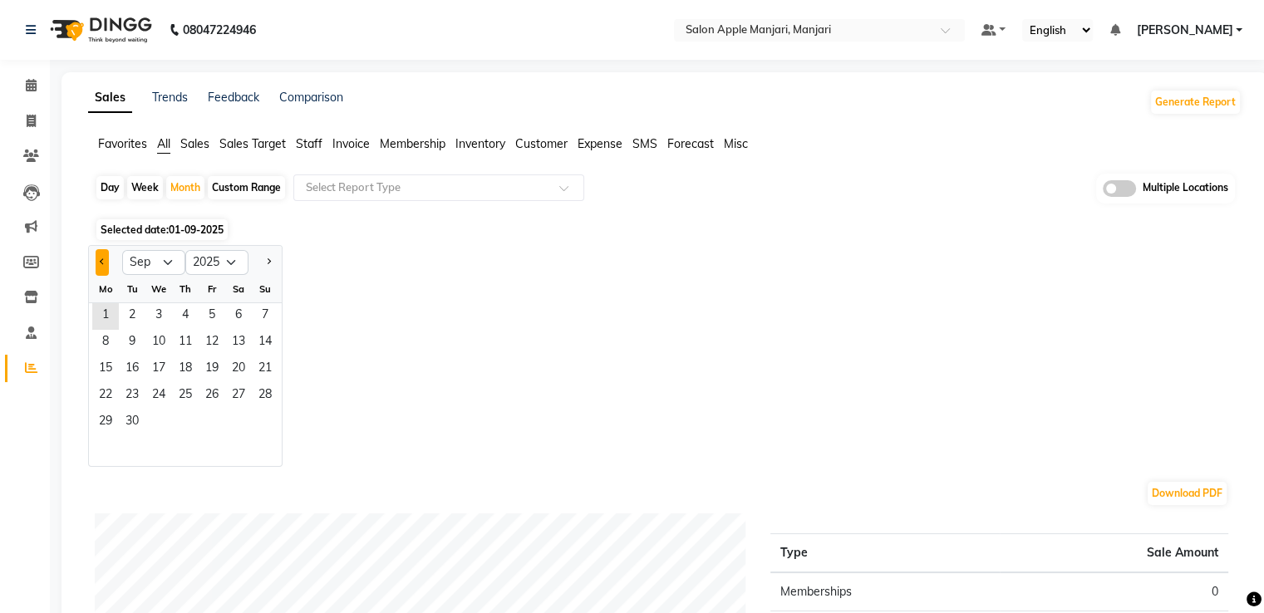
click at [103, 268] on button "Previous month" at bounding box center [102, 262] width 13 height 27
select select "8"
click at [218, 311] on span "1" at bounding box center [212, 316] width 27 height 27
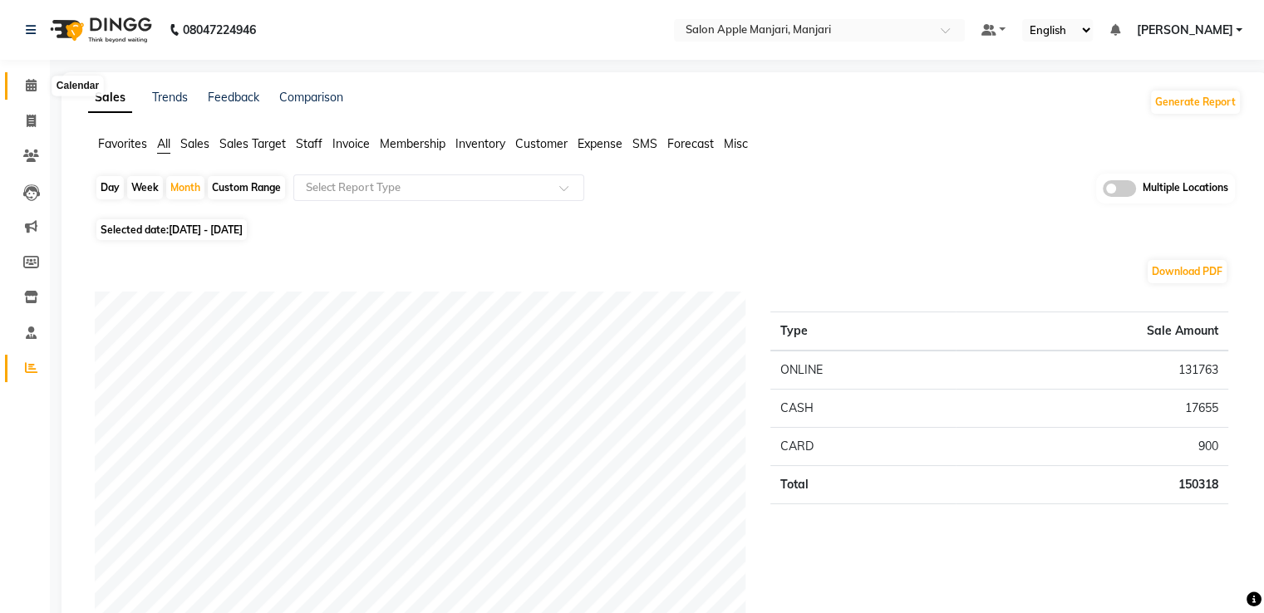
click at [32, 76] on span at bounding box center [31, 85] width 29 height 19
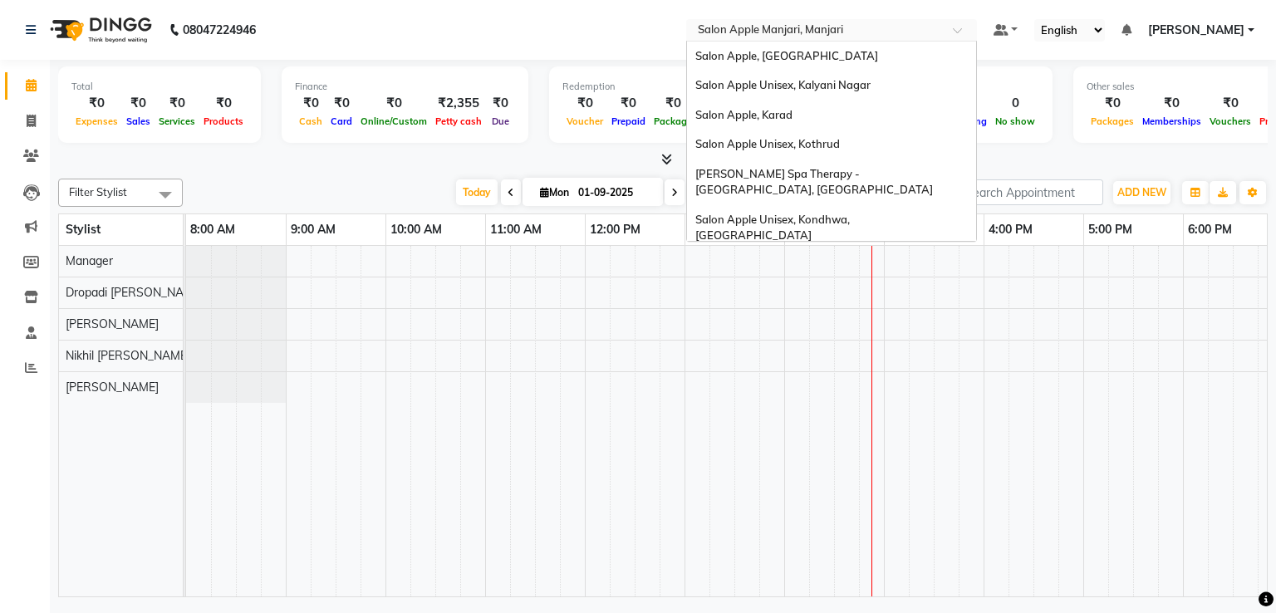
click at [778, 32] on input "text" at bounding box center [815, 31] width 241 height 17
